Goal: Check status: Check status

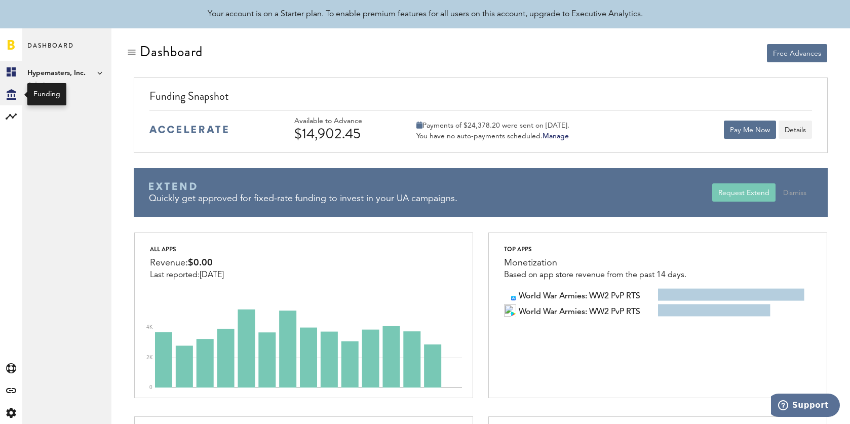
click at [13, 94] on icon "Created with Sketch." at bounding box center [12, 94] width 10 height 11
click at [75, 98] on link "Transactions" at bounding box center [66, 94] width 89 height 22
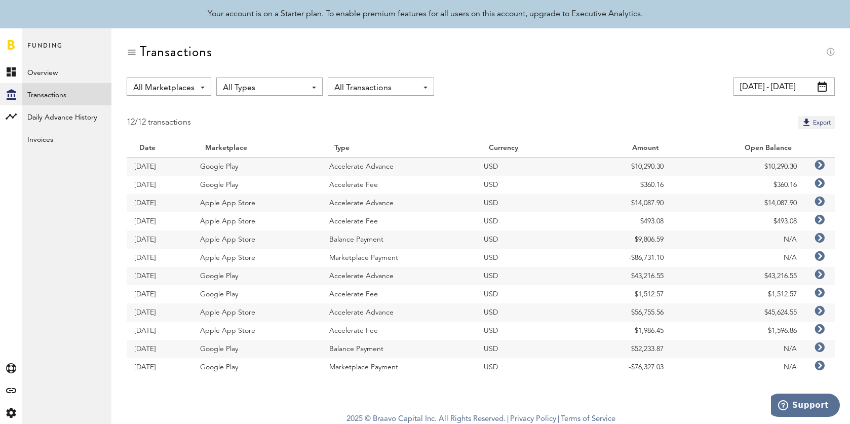
click at [750, 365] on td "N/A" at bounding box center [737, 367] width 133 height 18
click at [224, 368] on td "Google Play" at bounding box center [256, 367] width 129 height 18
click at [822, 365] on icon at bounding box center [819, 366] width 10 height 10
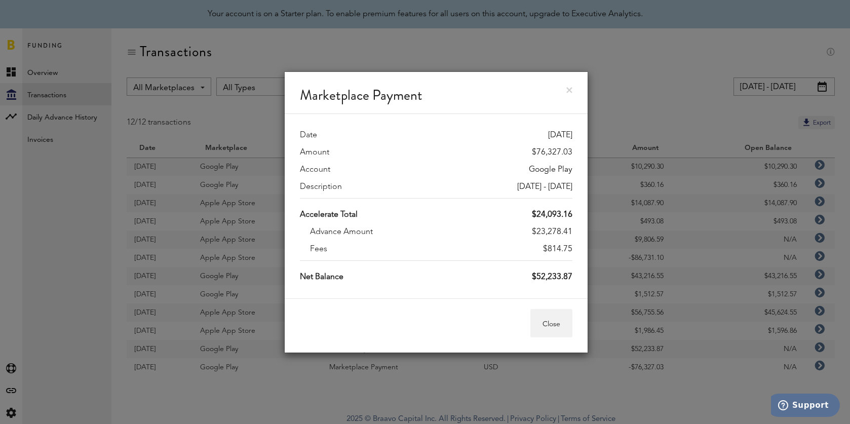
click at [571, 91] on link at bounding box center [569, 90] width 6 height 6
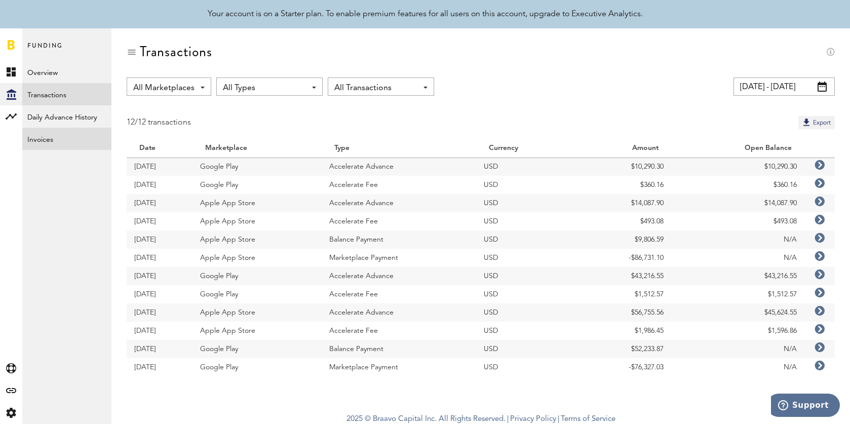
click at [53, 144] on link "Invoices" at bounding box center [66, 139] width 89 height 22
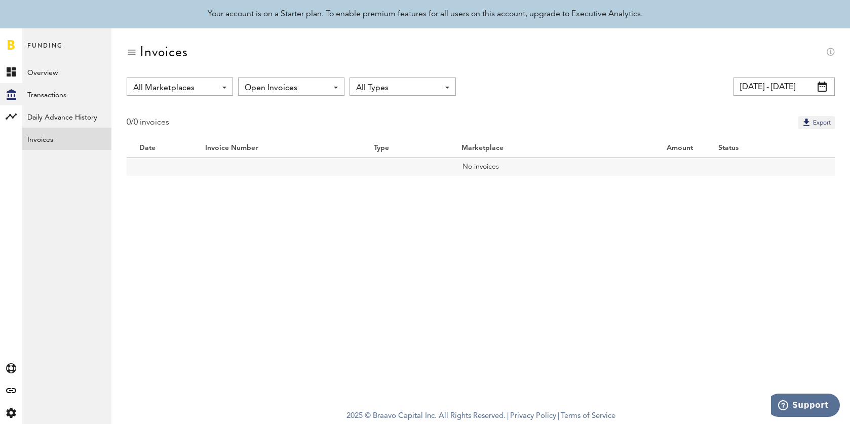
click at [773, 82] on input "[DATE] - [DATE]" at bounding box center [783, 86] width 101 height 18
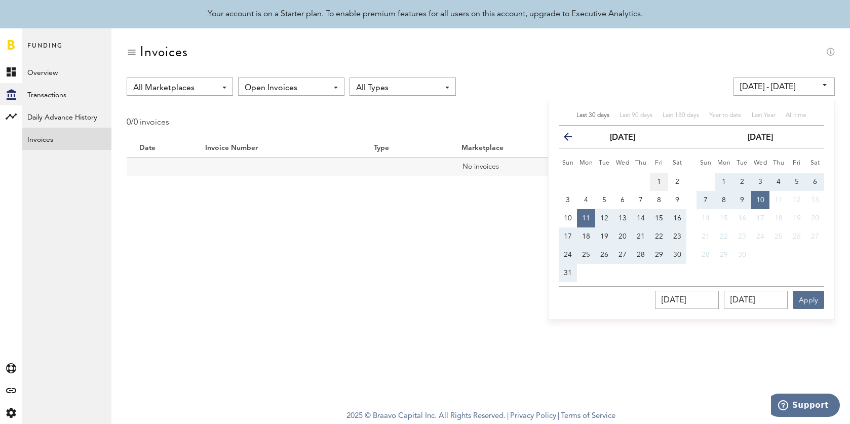
click at [660, 181] on span "1" at bounding box center [659, 181] width 4 height 7
type input "[DATE] - [DATE]"
type input "[DATE]"
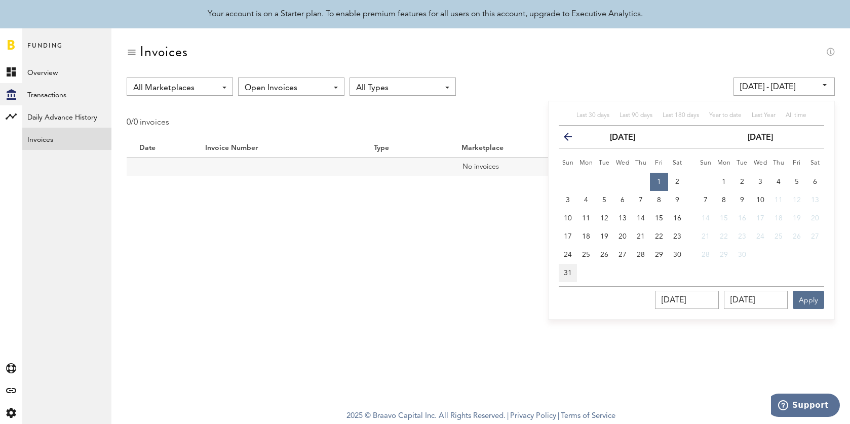
click at [569, 268] on button "31" at bounding box center [568, 273] width 18 height 18
type input "[DATE] - [DATE]"
type input "[DATE]"
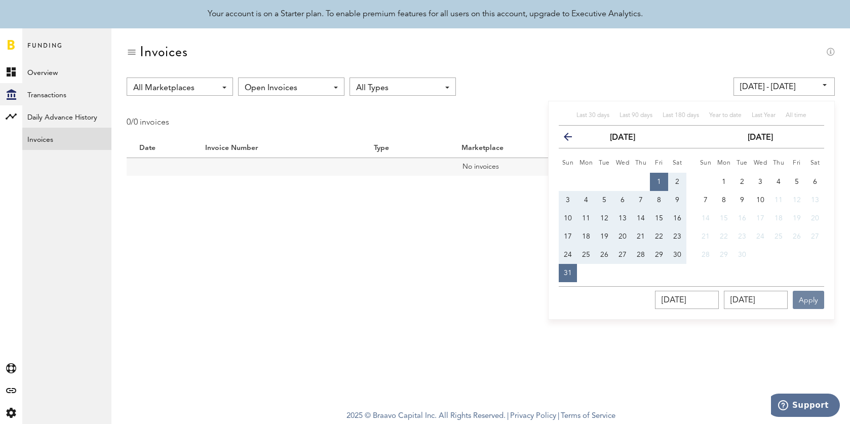
click at [815, 294] on button "Apply" at bounding box center [808, 300] width 31 height 18
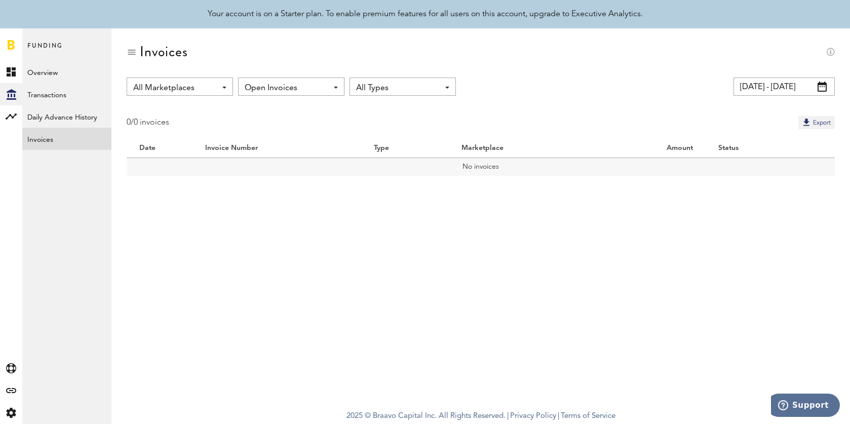
click at [402, 92] on span "All Types" at bounding box center [397, 88] width 83 height 17
click at [287, 84] on span "Open Invoices" at bounding box center [286, 88] width 83 height 17
click at [287, 129] on span "All Invoices" at bounding box center [291, 128] width 86 height 17
click at [292, 85] on span "All Invoices" at bounding box center [286, 88] width 83 height 17
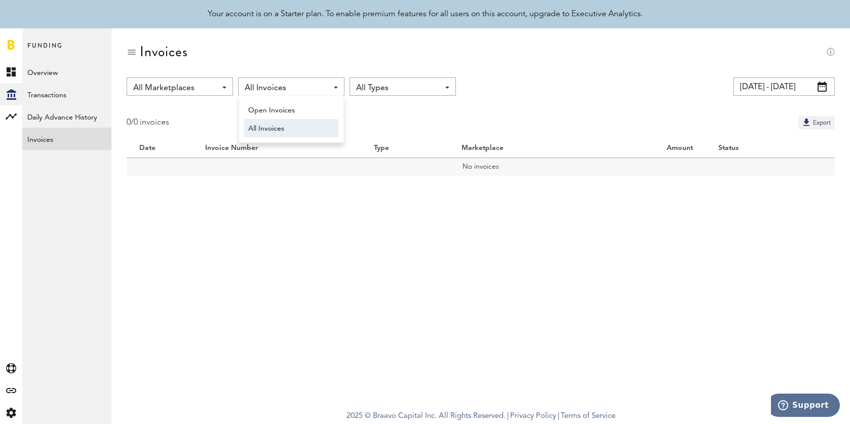
click at [399, 80] on span "All Types" at bounding box center [397, 88] width 83 height 17
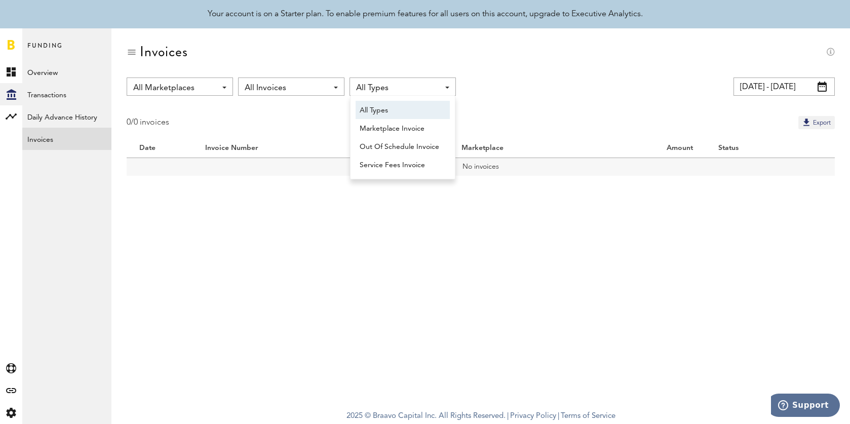
click at [207, 87] on span "All Marketplaces" at bounding box center [174, 88] width 83 height 17
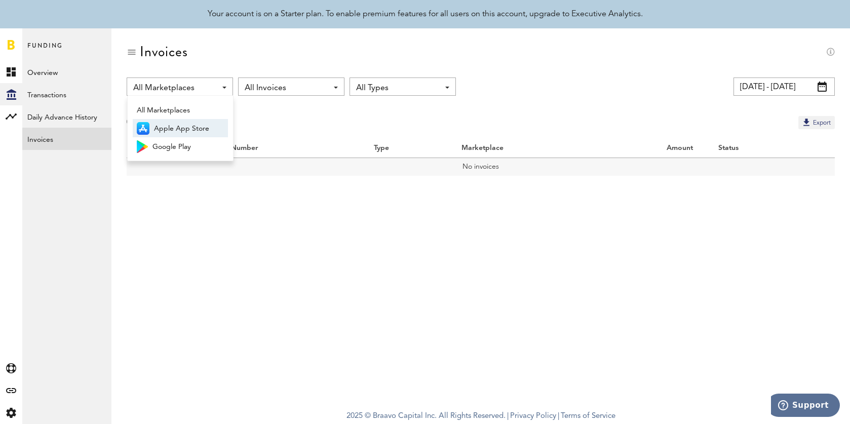
click at [207, 130] on span "Apple App Store" at bounding box center [189, 128] width 70 height 17
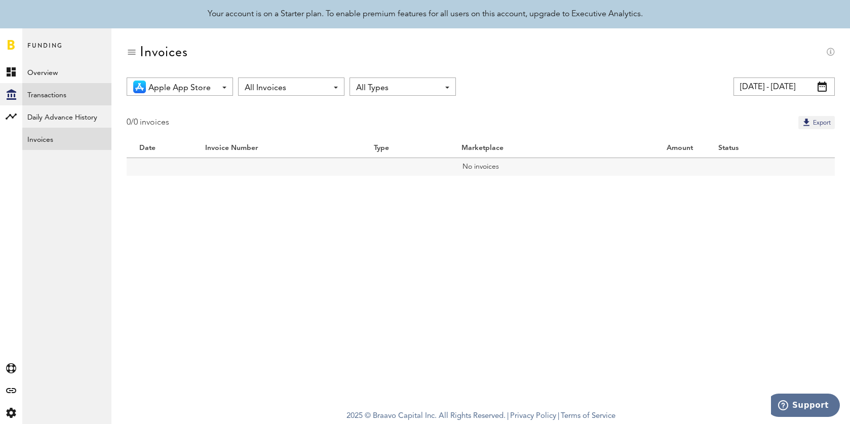
click at [66, 96] on link "Transactions" at bounding box center [66, 94] width 89 height 22
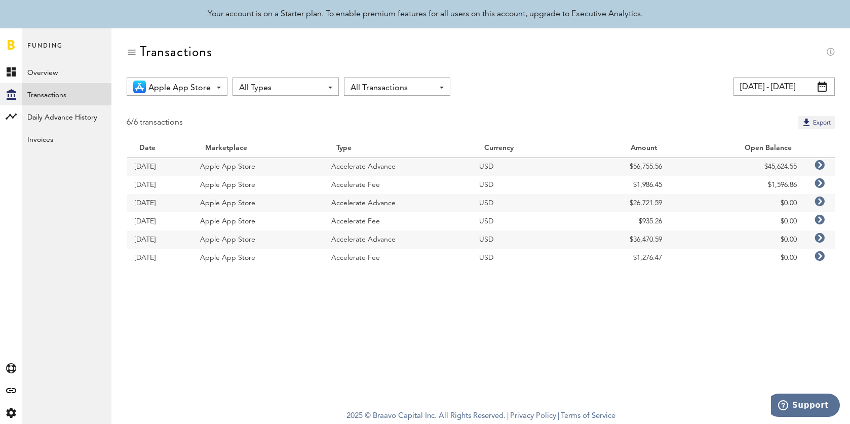
click at [821, 167] on icon at bounding box center [819, 165] width 10 height 10
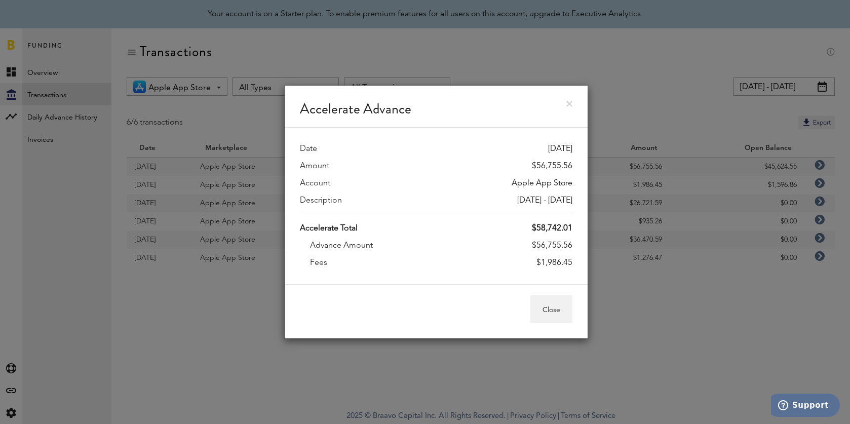
click at [531, 271] on div "Accelerate Total $58,742.01 Advance Amount $56,755.56 Fees $1,986.45" at bounding box center [436, 243] width 272 height 62
